Goal: Transaction & Acquisition: Purchase product/service

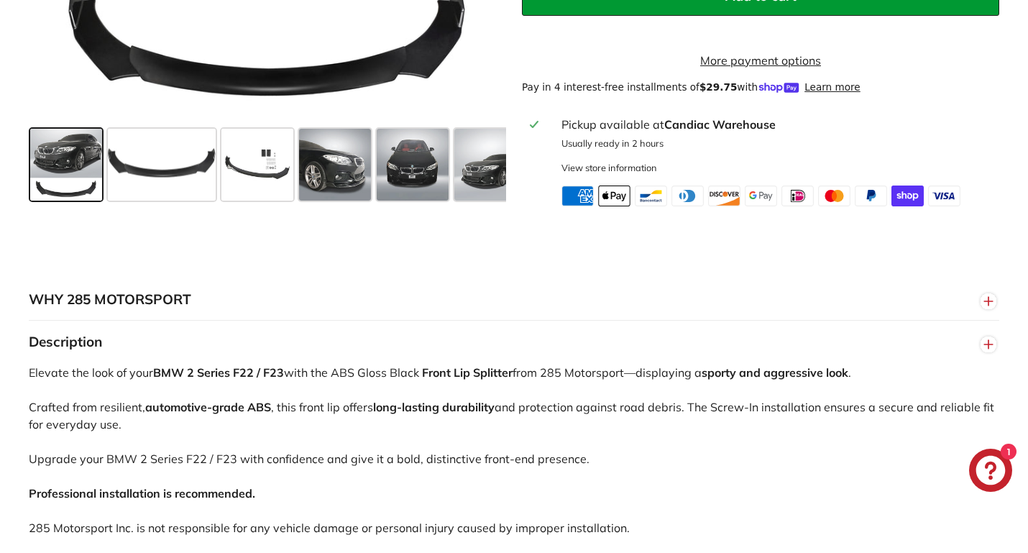
scroll to position [699, 1]
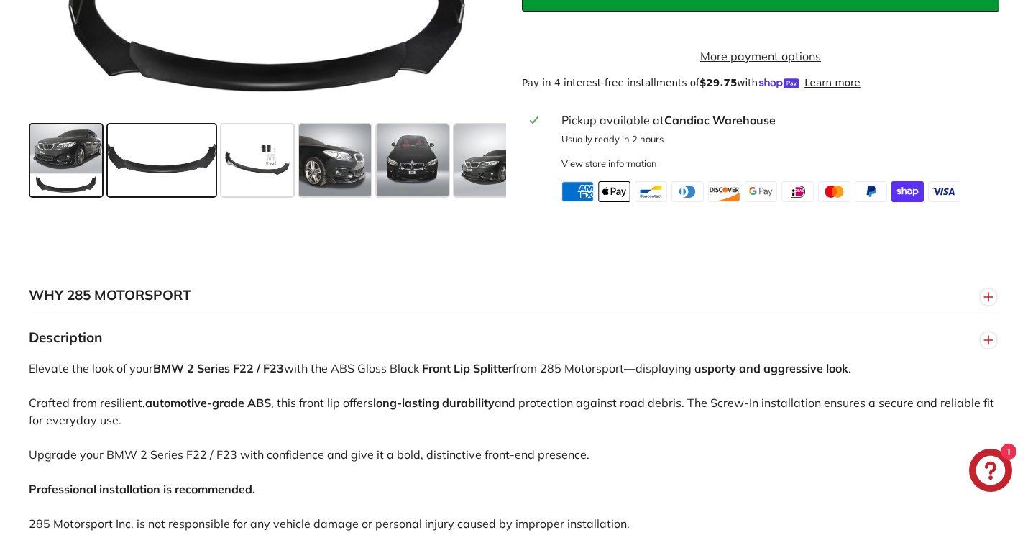
click at [149, 178] on span at bounding box center [162, 160] width 108 height 72
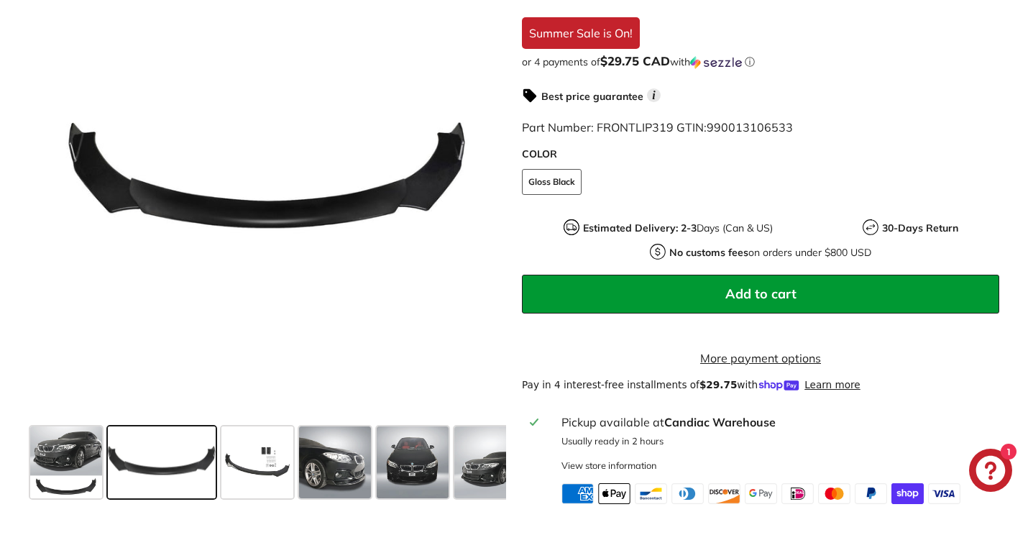
scroll to position [396, 0]
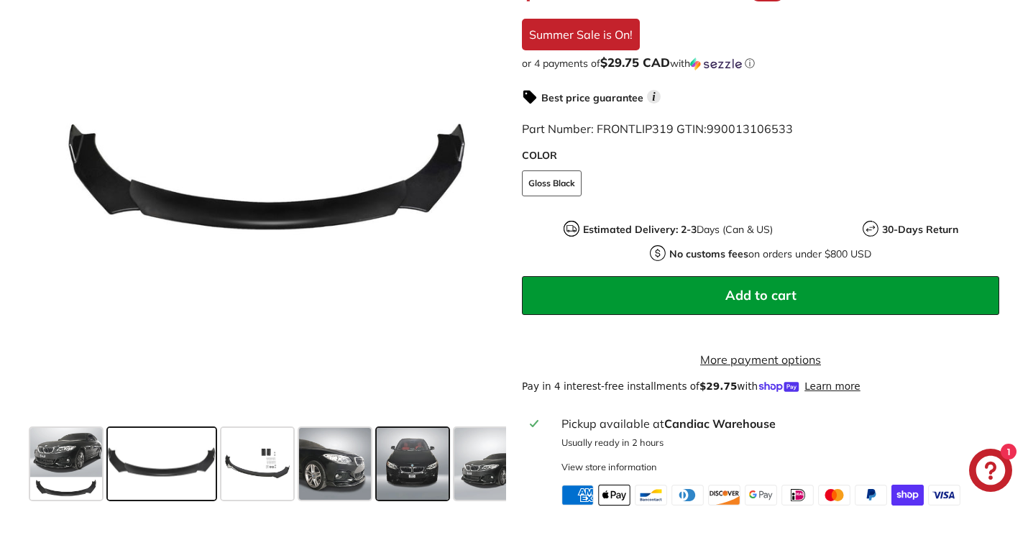
click at [410, 479] on span at bounding box center [413, 464] width 72 height 72
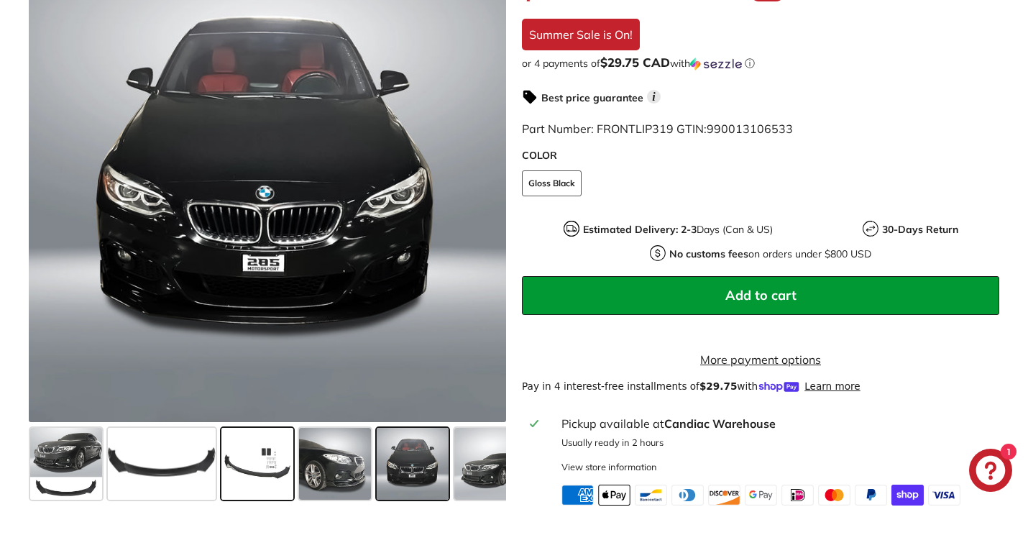
click at [255, 461] on span at bounding box center [257, 464] width 72 height 72
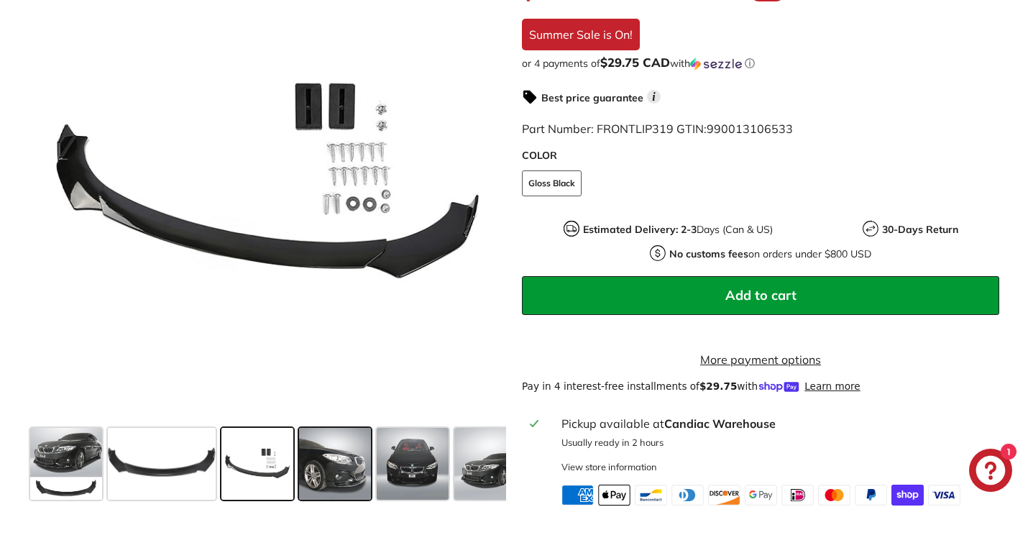
click at [310, 468] on span at bounding box center [335, 464] width 72 height 72
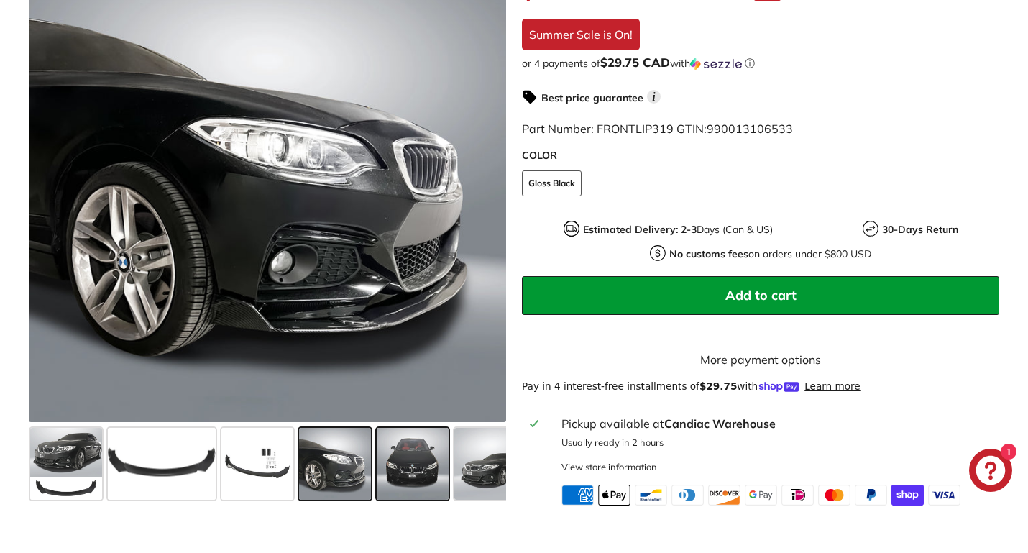
click at [438, 474] on span at bounding box center [413, 464] width 72 height 72
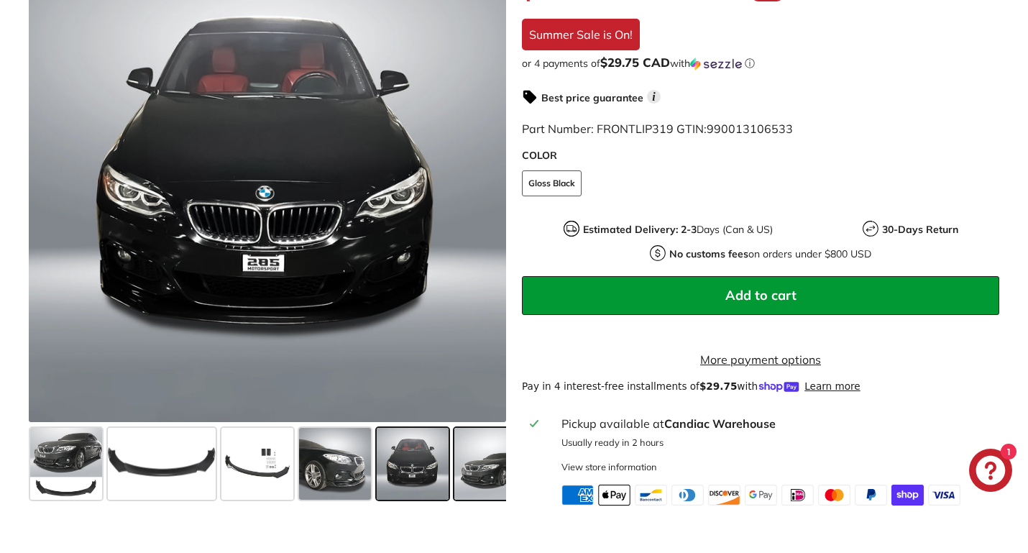
click at [486, 477] on span at bounding box center [490, 464] width 72 height 72
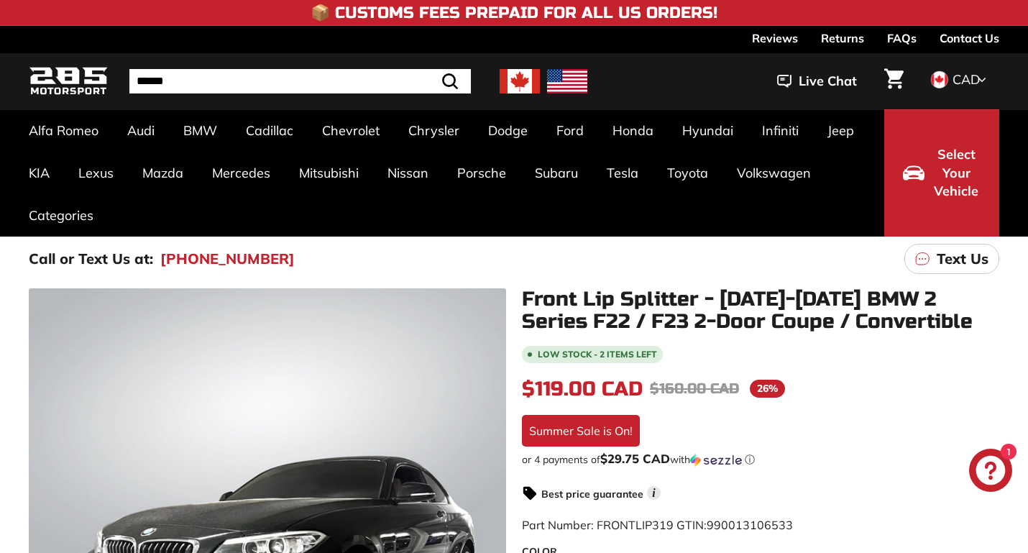
scroll to position [0, 0]
click at [171, 78] on input "Search" at bounding box center [299, 81] width 341 height 24
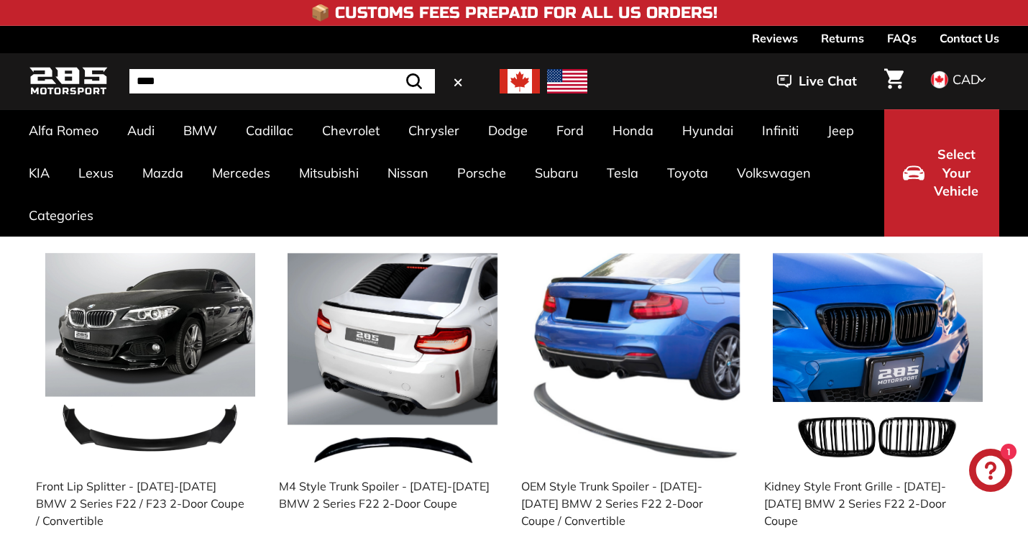
type input "***"
click at [414, 81] on button ".cls-1{fill:none;stroke:#000;stroke-miterlimit:10;stroke-width:2px} Search" at bounding box center [414, 81] width 42 height 24
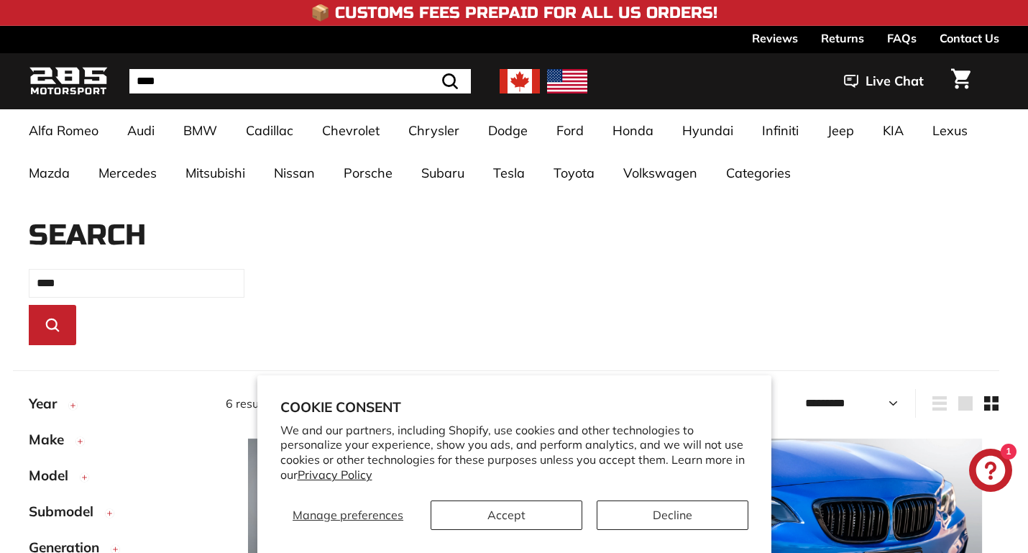
select select "*********"
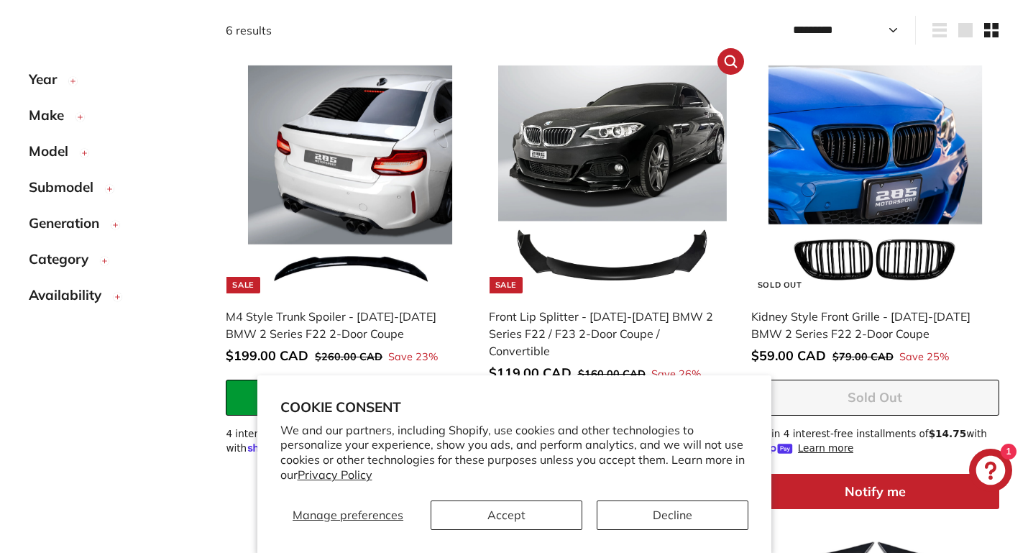
scroll to position [370, 0]
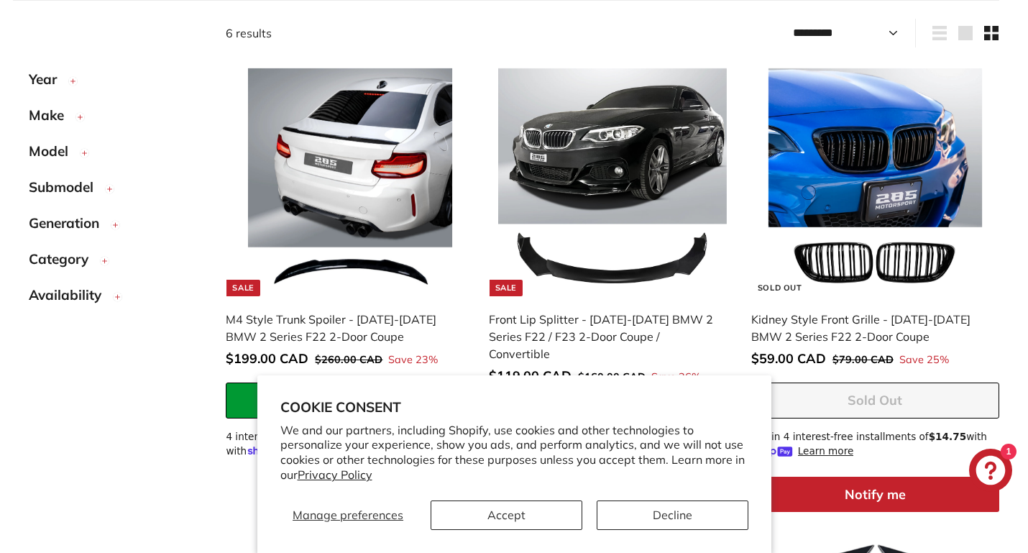
click at [584, 2] on div "Sort Relevance Price, low to high Price, high to low Year 2012 (1) 2013 (1) 2014" at bounding box center [506, 527] width 986 height 1055
